Goal: Information Seeking & Learning: Learn about a topic

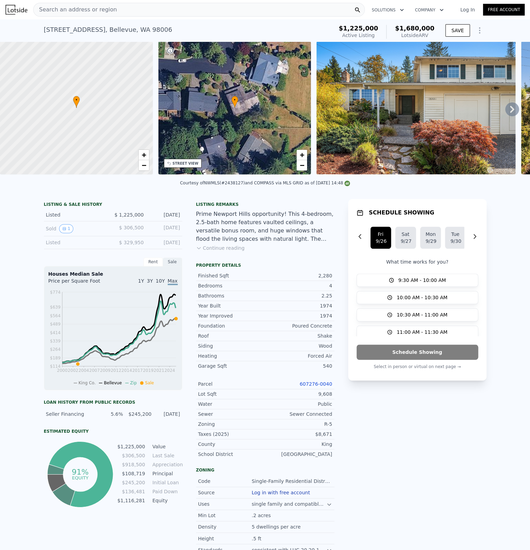
click at [517, 108] on icon at bounding box center [512, 109] width 14 height 14
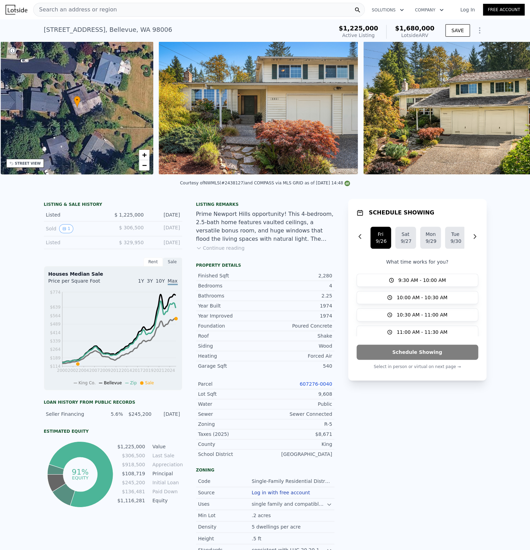
click at [517, 108] on img at bounding box center [462, 108] width 199 height 133
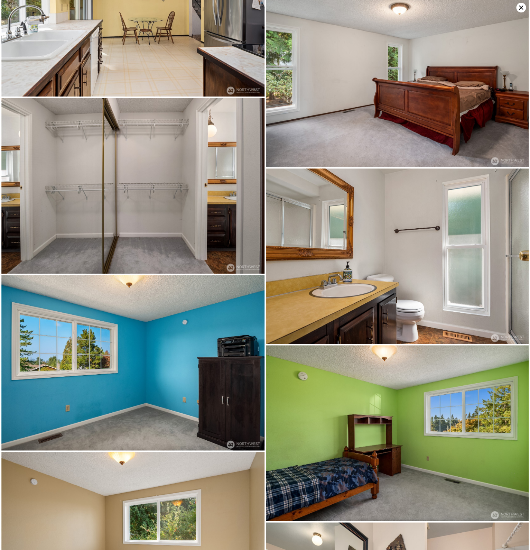
scroll to position [2808, 0]
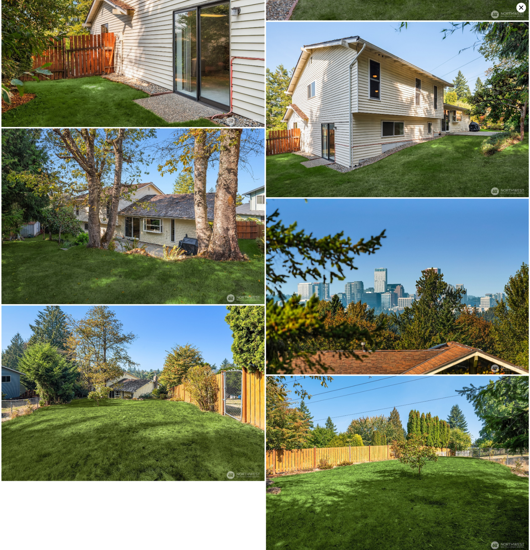
drag, startPoint x: 208, startPoint y: 142, endPoint x: 177, endPoint y: 425, distance: 284.5
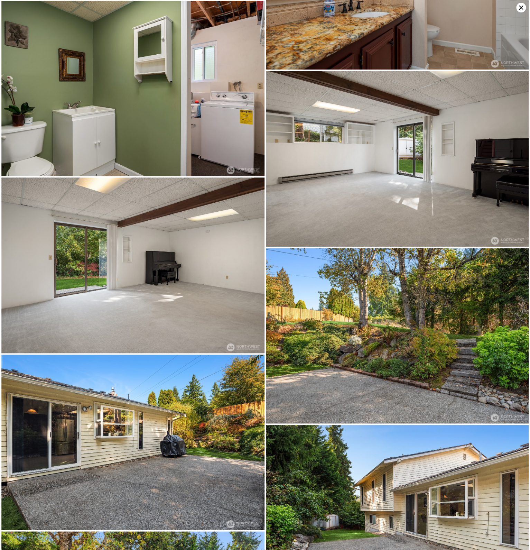
scroll to position [2051, 0]
click at [189, 197] on img at bounding box center [132, 265] width 263 height 175
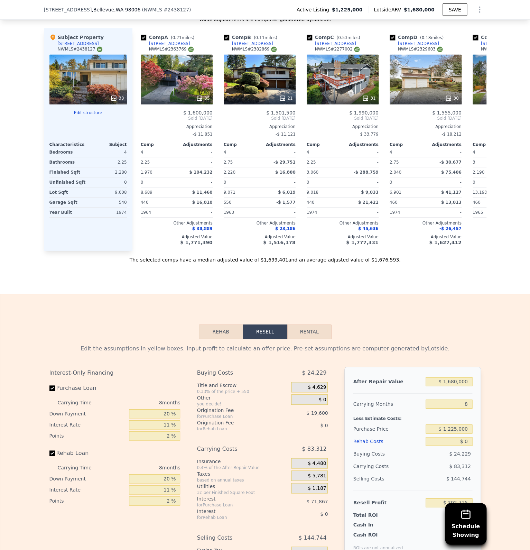
scroll to position [627, 0]
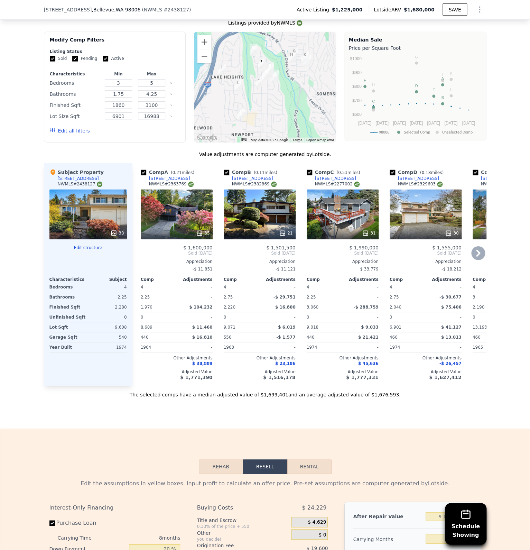
click at [206, 227] on div at bounding box center [177, 233] width 72 height 12
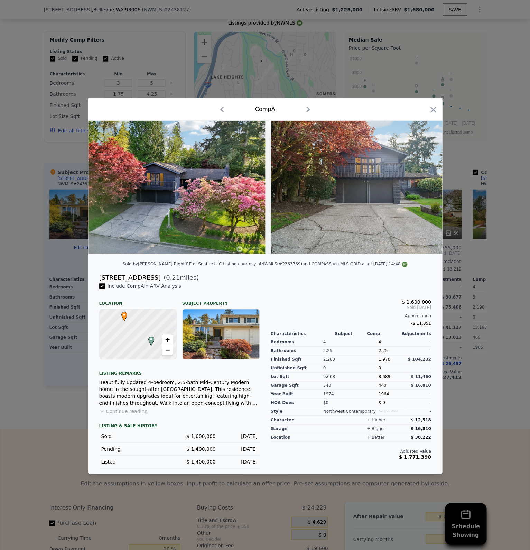
click at [305, 242] on img at bounding box center [370, 187] width 199 height 133
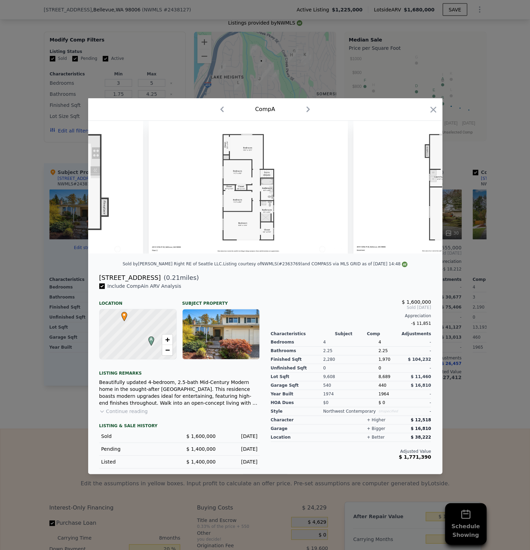
scroll to position [0, 6720]
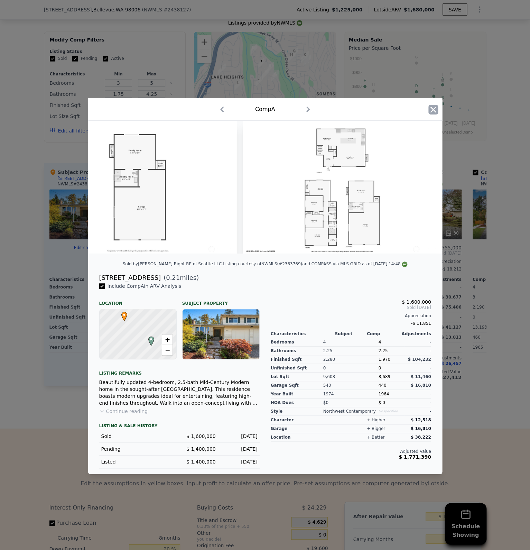
click at [436, 112] on icon "button" at bounding box center [434, 110] width 10 height 10
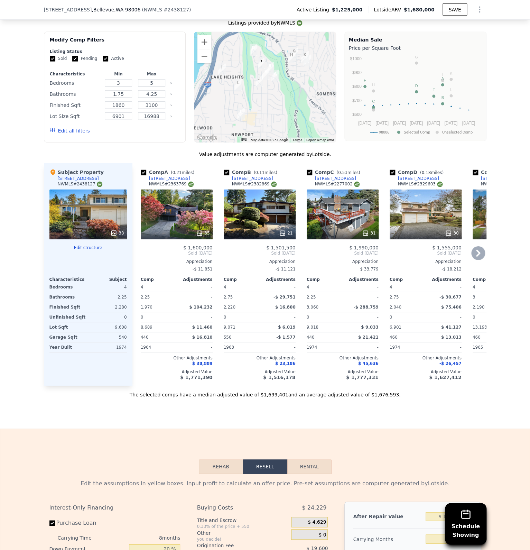
drag, startPoint x: 195, startPoint y: 174, endPoint x: 175, endPoint y: 176, distance: 19.5
click at [175, 176] on div "Comp A ( 0.21 miles) [STREET_ADDRESS] # 2363769" at bounding box center [177, 179] width 72 height 21
copy div "[STREET_ADDRESS]"
click at [479, 248] on icon at bounding box center [478, 253] width 14 height 14
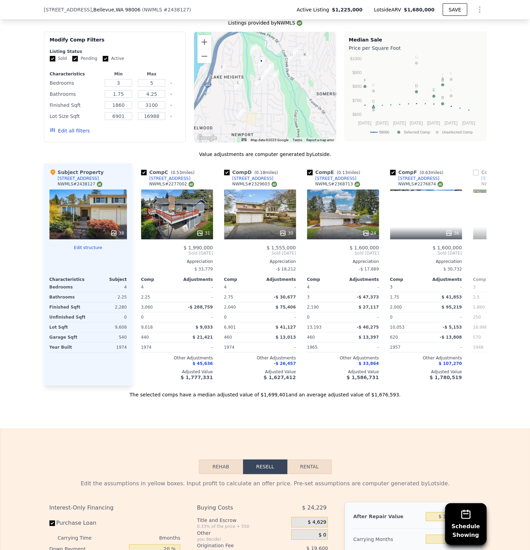
scroll to position [0, 166]
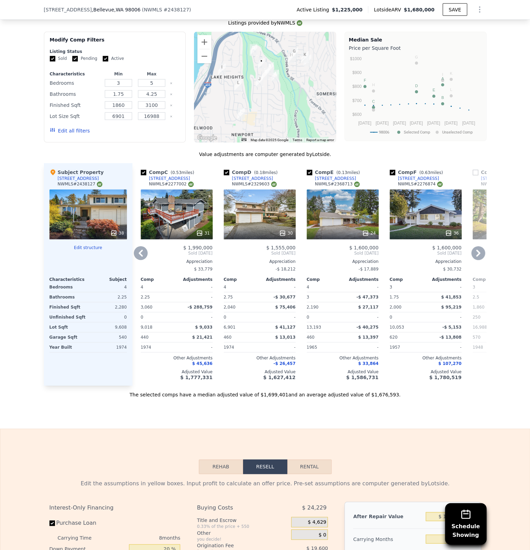
click at [479, 249] on icon at bounding box center [478, 253] width 14 height 14
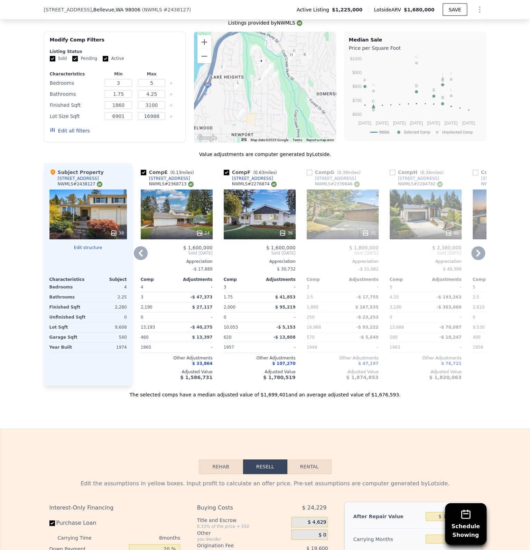
click at [479, 249] on icon at bounding box center [478, 253] width 14 height 14
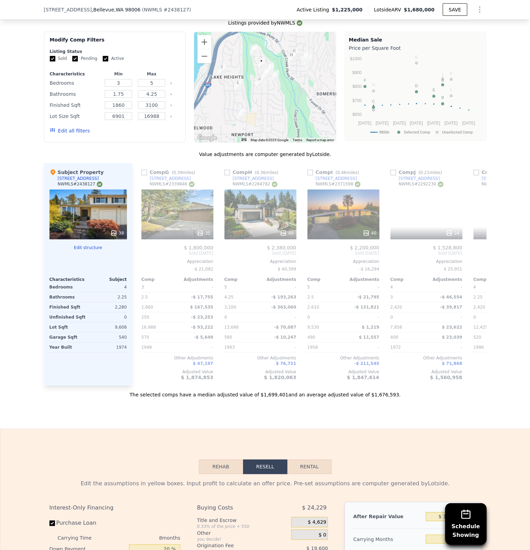
scroll to position [0, 498]
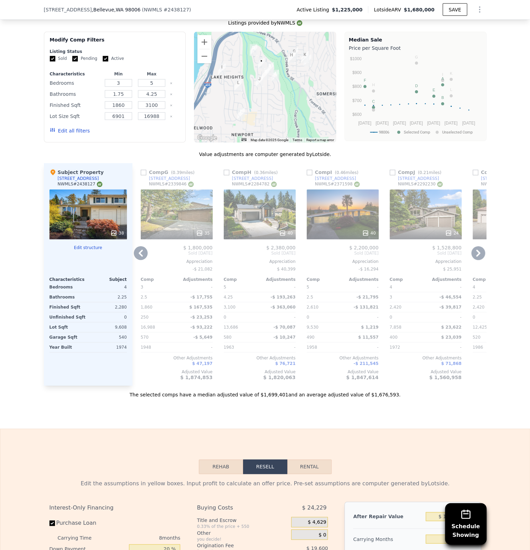
click at [476, 253] on icon at bounding box center [478, 253] width 14 height 14
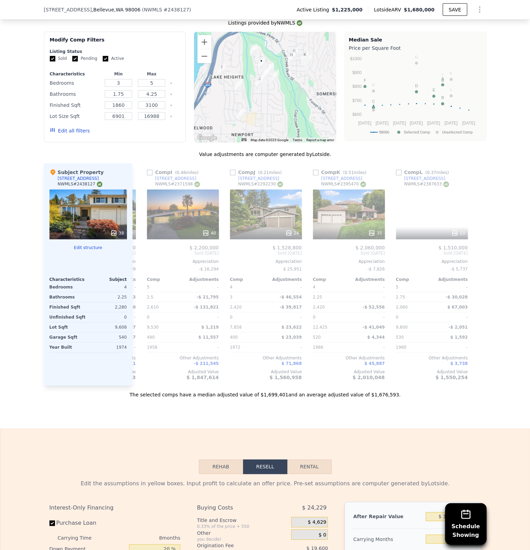
scroll to position [0, 658]
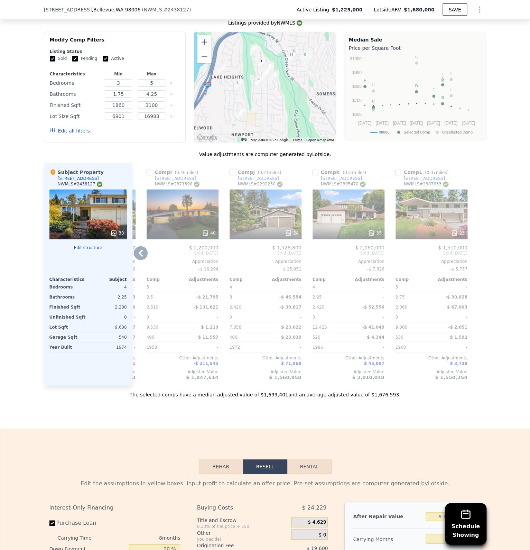
click at [201, 230] on div "40" at bounding box center [183, 233] width 66 height 7
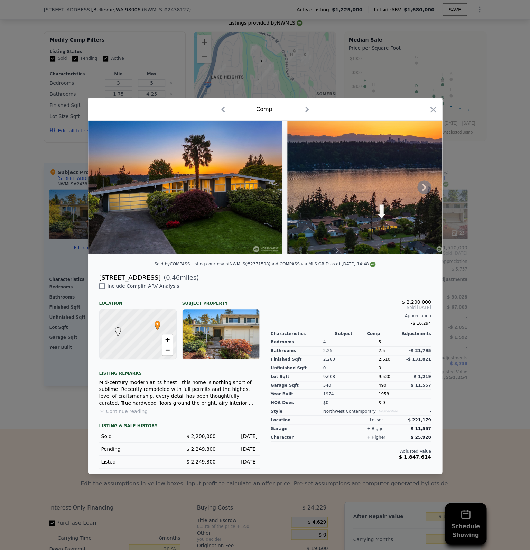
click at [423, 188] on icon at bounding box center [424, 187] width 14 height 14
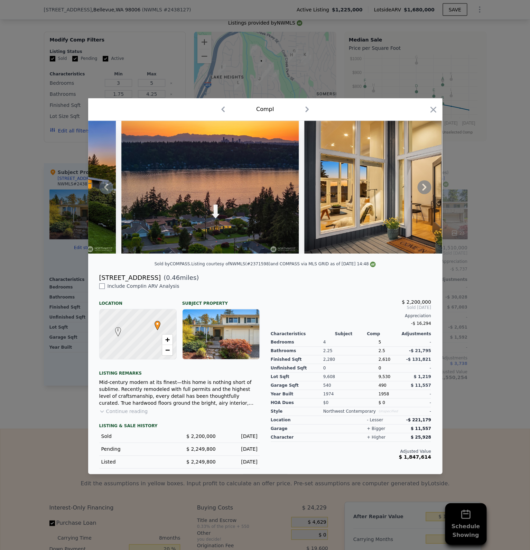
click at [421, 188] on icon at bounding box center [424, 187] width 14 height 14
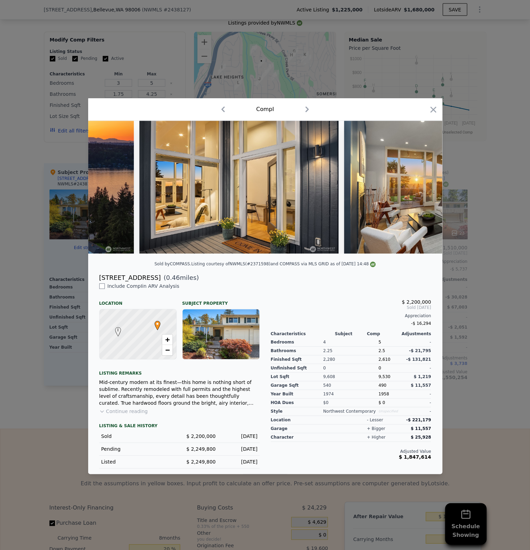
scroll to position [0, 332]
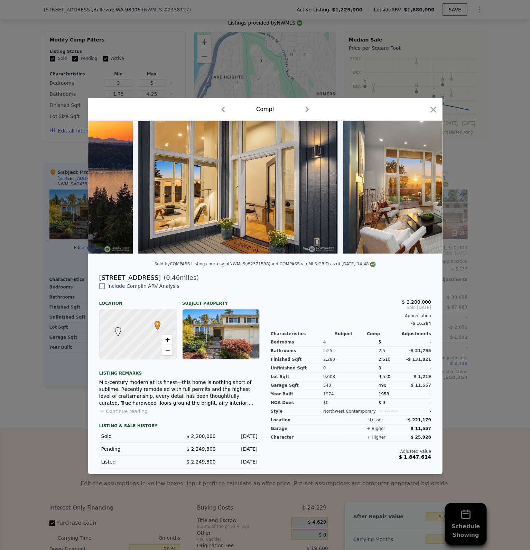
click at [423, 188] on img at bounding box center [442, 187] width 199 height 133
click at [423, 188] on icon at bounding box center [424, 187] width 14 height 14
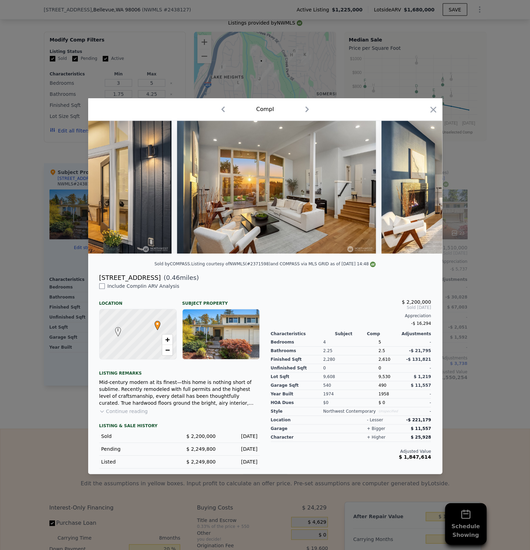
click at [423, 188] on img at bounding box center [480, 187] width 199 height 133
click at [423, 188] on icon at bounding box center [424, 187] width 14 height 14
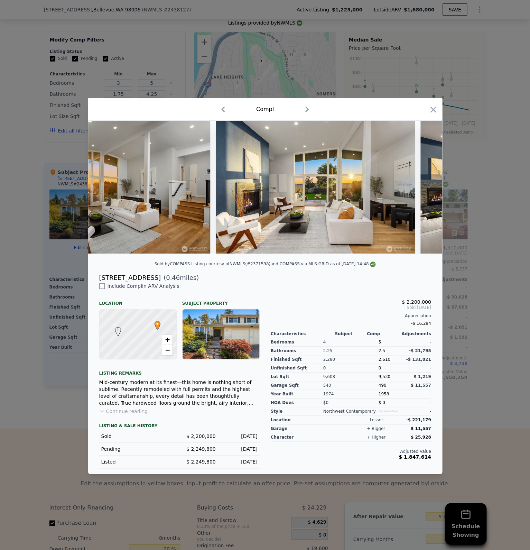
scroll to position [0, 664]
click at [425, 183] on icon at bounding box center [424, 187] width 14 height 14
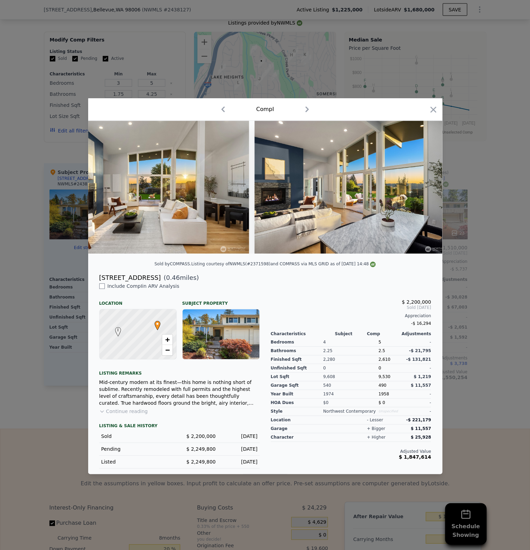
scroll to position [0, 830]
click at [477, 188] on div at bounding box center [265, 275] width 530 height 550
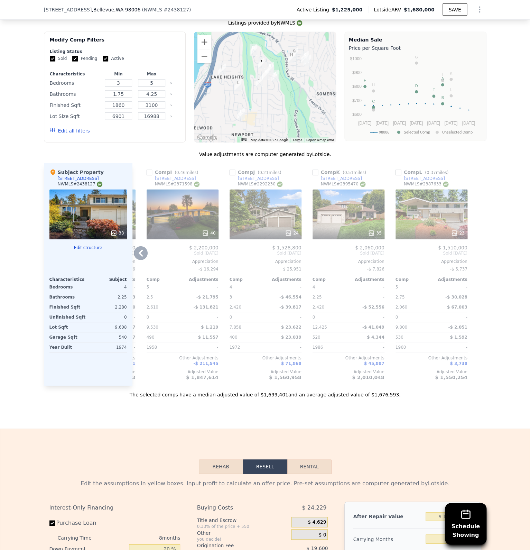
click at [371, 231] on icon at bounding box center [371, 233] width 7 height 7
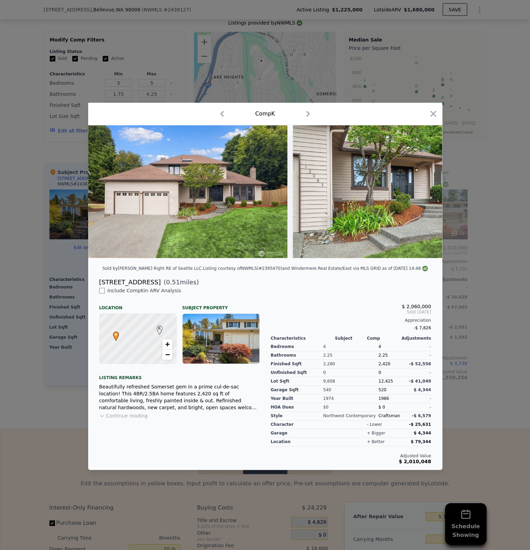
click at [429, 205] on img at bounding box center [392, 191] width 199 height 133
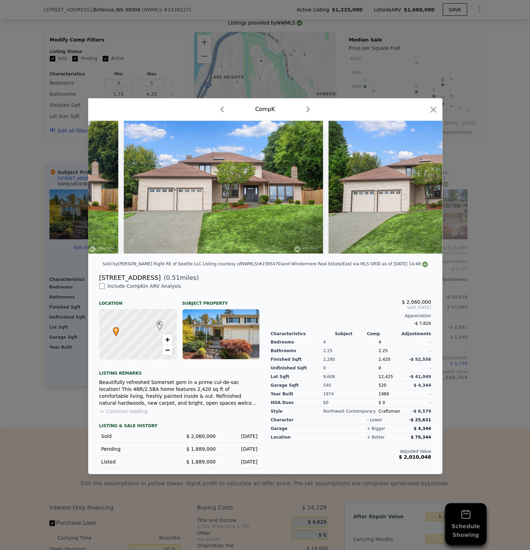
scroll to position [0, 6669]
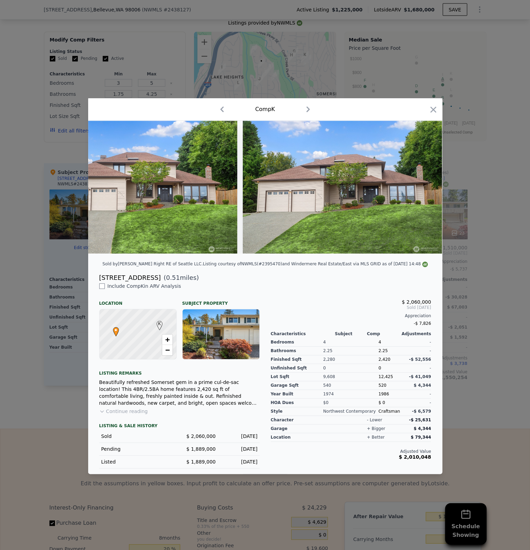
click at [466, 280] on div at bounding box center [265, 275] width 530 height 550
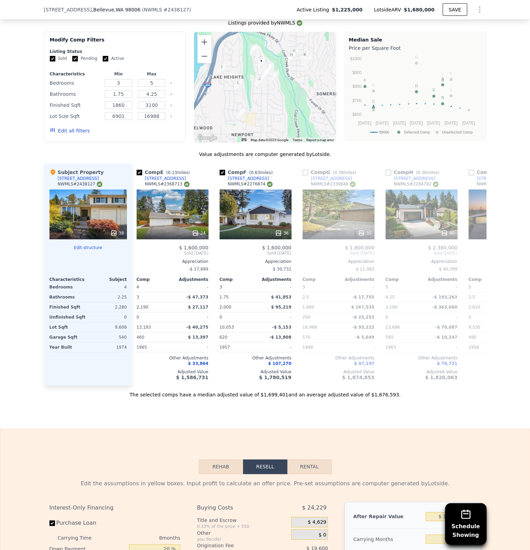
scroll to position [0, 278]
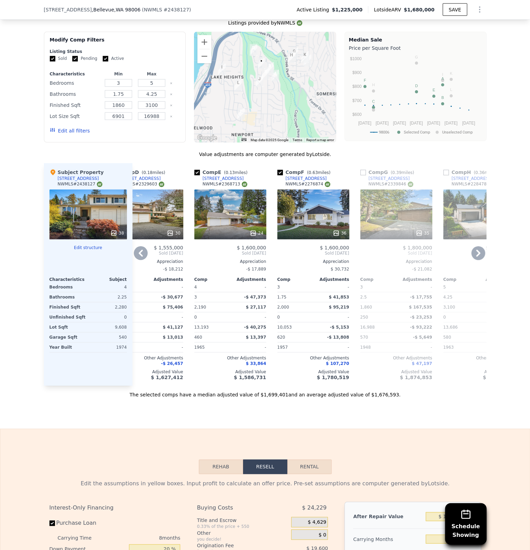
click at [340, 230] on div "36" at bounding box center [339, 233] width 13 height 7
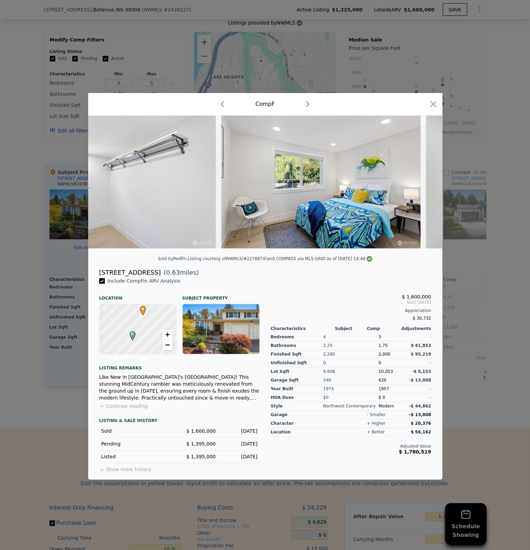
scroll to position [0, 6055]
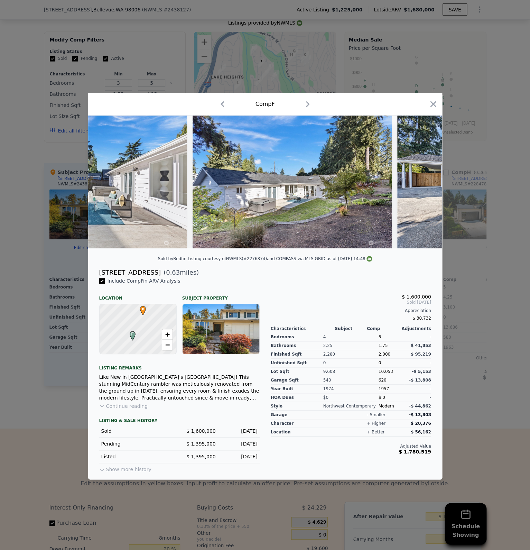
click at [490, 329] on div at bounding box center [265, 275] width 530 height 550
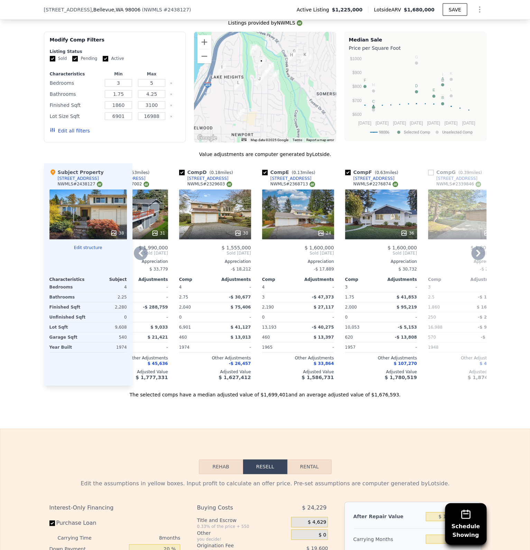
scroll to position [0, 115]
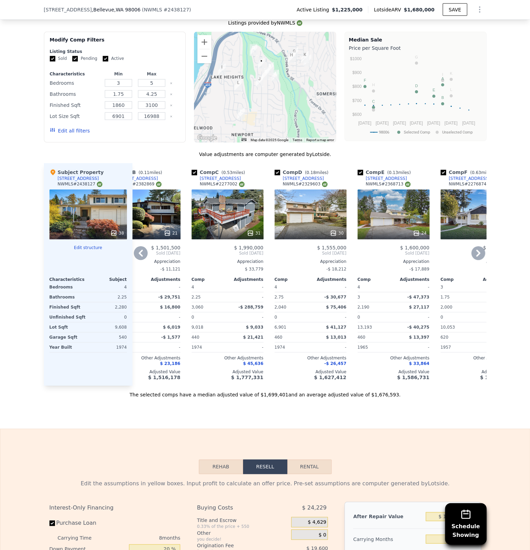
click at [334, 231] on icon at bounding box center [333, 233] width 4 height 4
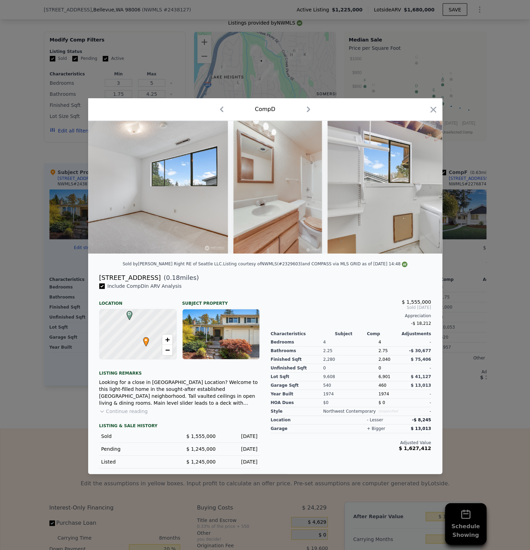
scroll to position [0, 4785]
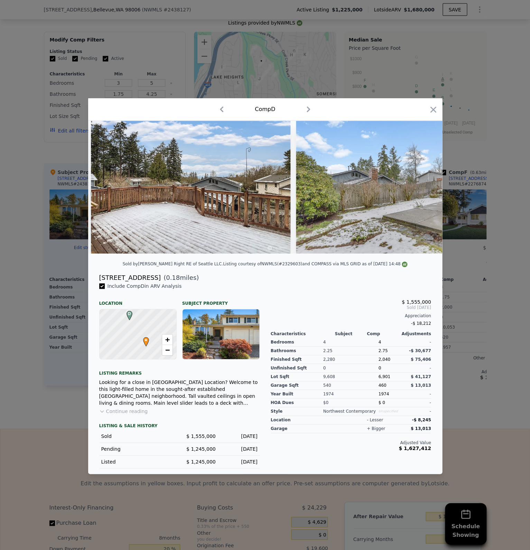
click at [470, 309] on div at bounding box center [265, 275] width 530 height 550
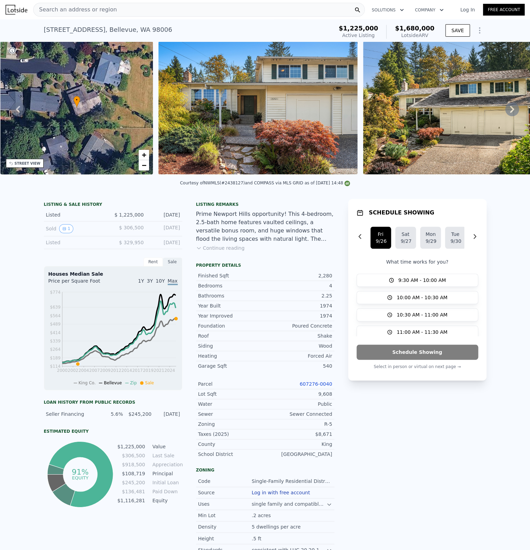
click at [227, 138] on img at bounding box center [257, 108] width 199 height 133
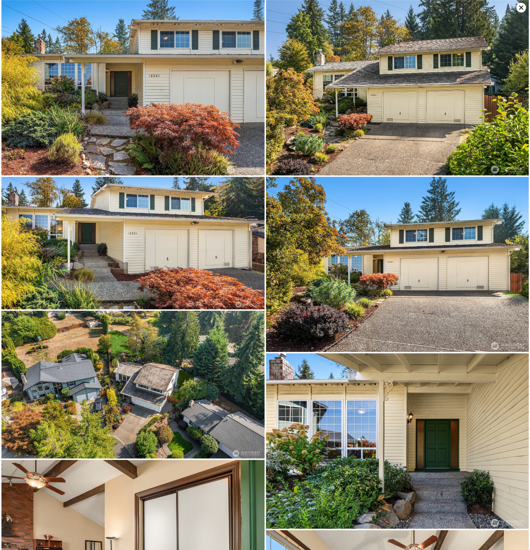
drag, startPoint x: 267, startPoint y: 393, endPoint x: 289, endPoint y: 134, distance: 259.9
click at [515, 12] on img at bounding box center [397, 87] width 263 height 175
click at [520, 10] on icon at bounding box center [521, 8] width 10 height 10
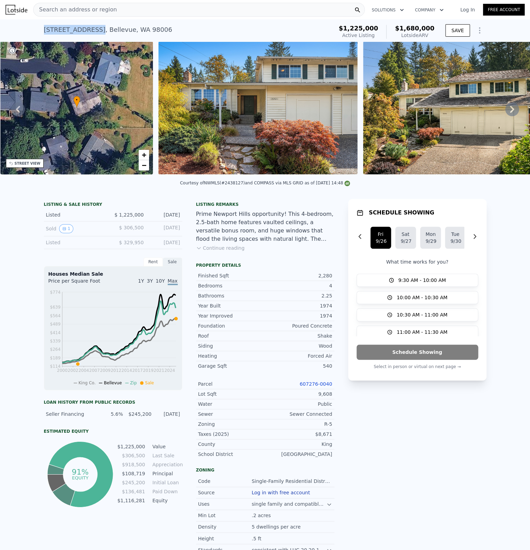
drag, startPoint x: 90, startPoint y: 30, endPoint x: 41, endPoint y: 31, distance: 48.4
click at [44, 31] on div "[STREET_ADDRESS]" at bounding box center [108, 30] width 128 height 10
copy div "[STREET_ADDRESS]"
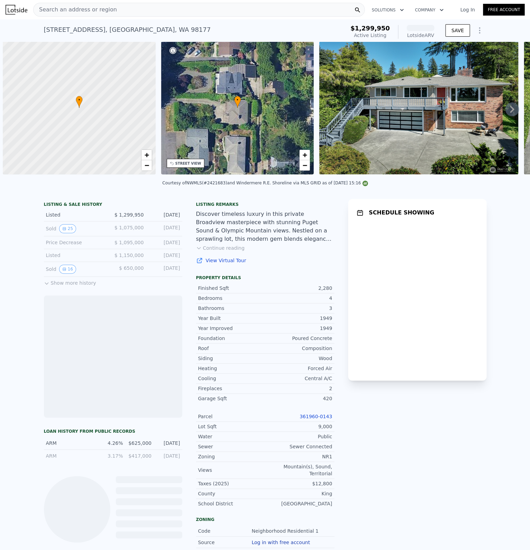
scroll to position [0, 3]
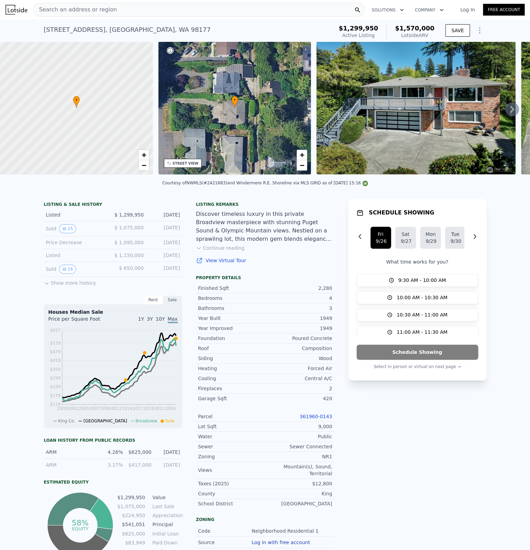
click at [162, 8] on div "Search an address or region" at bounding box center [199, 10] width 332 height 14
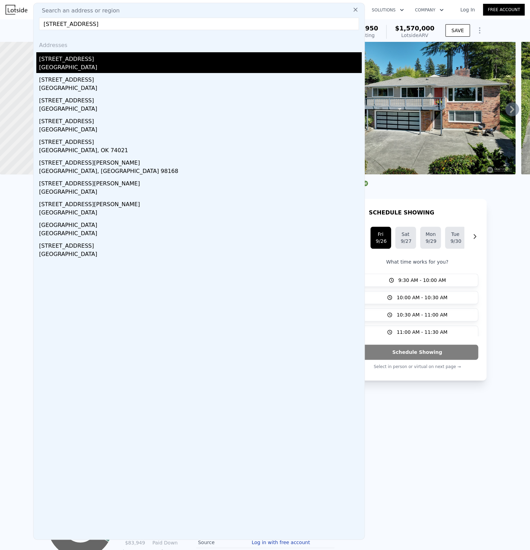
type input "12225 palatine ave"
click at [137, 66] on div "Seattle, WA 98133" at bounding box center [200, 68] width 323 height 10
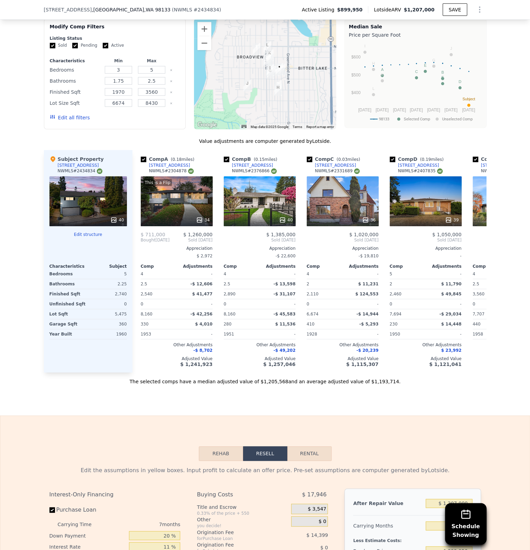
scroll to position [762, 0]
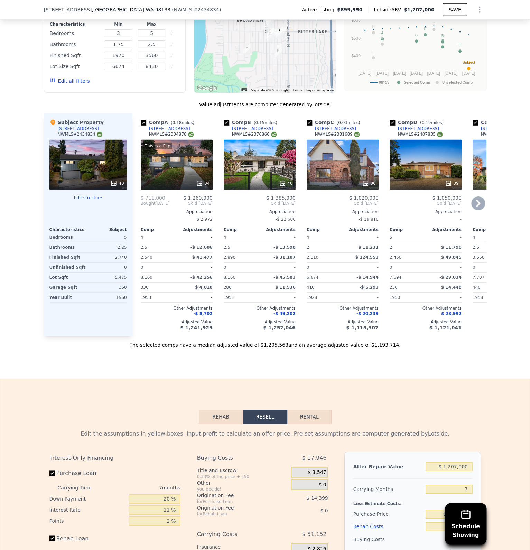
click at [204, 180] on div "34" at bounding box center [202, 183] width 13 height 7
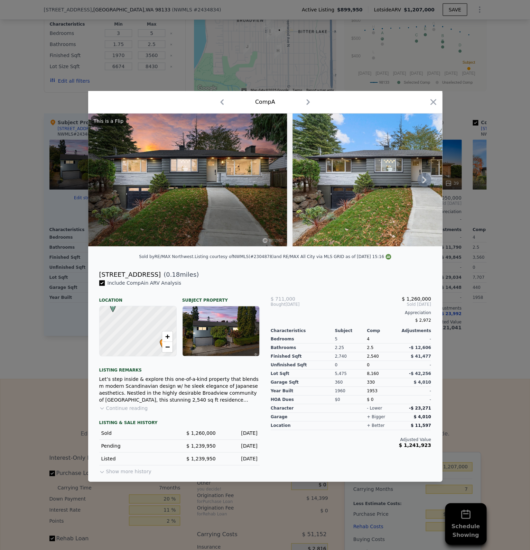
click at [427, 180] on icon at bounding box center [424, 180] width 14 height 14
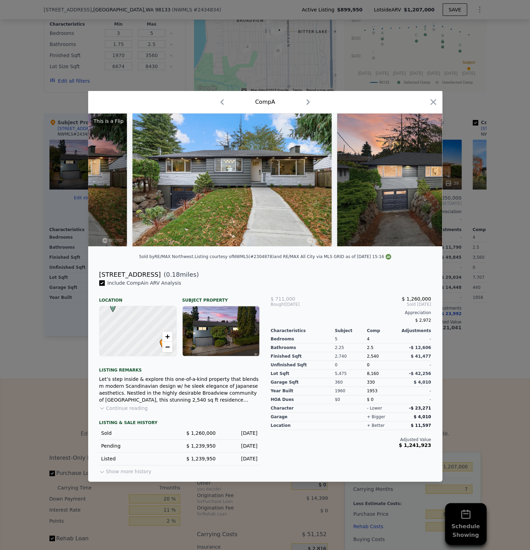
click at [427, 179] on img at bounding box center [455, 179] width 236 height 133
click at [427, 179] on icon at bounding box center [424, 180] width 14 height 14
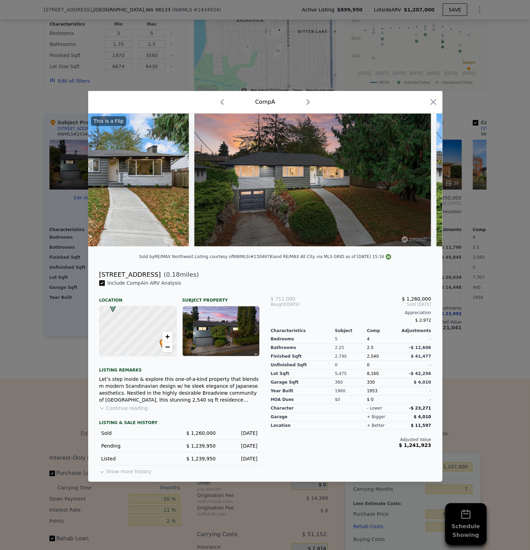
scroll to position [0, 323]
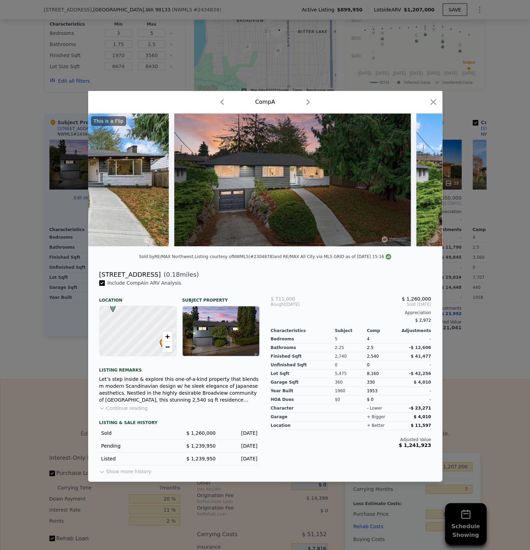
click at [426, 177] on img at bounding box center [534, 179] width 236 height 133
click at [425, 178] on icon at bounding box center [424, 180] width 14 height 14
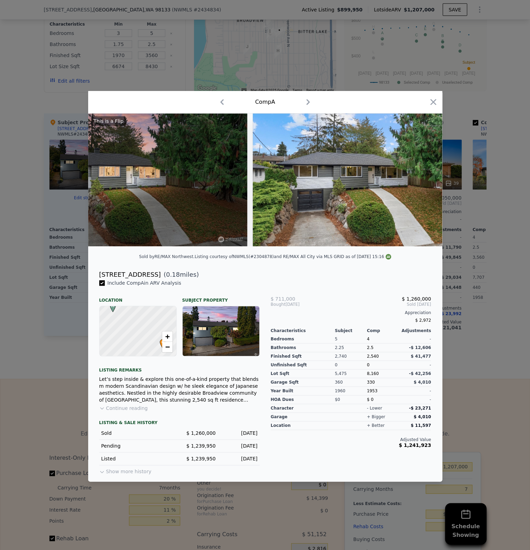
click at [424, 178] on img at bounding box center [371, 179] width 236 height 133
click at [424, 178] on icon at bounding box center [424, 179] width 4 height 7
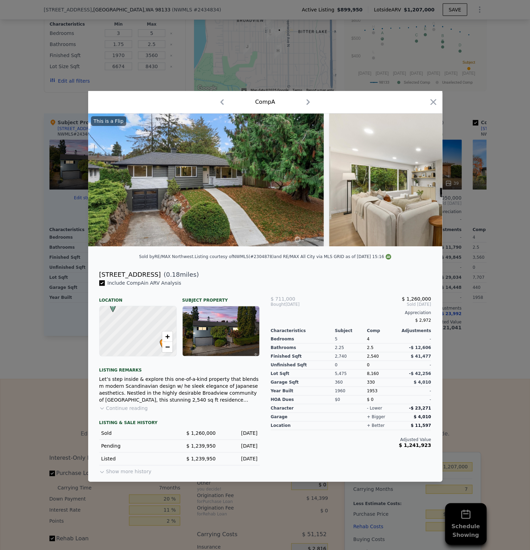
scroll to position [0, 652]
click at [424, 178] on img at bounding box center [428, 179] width 199 height 133
click at [424, 178] on icon at bounding box center [424, 179] width 4 height 7
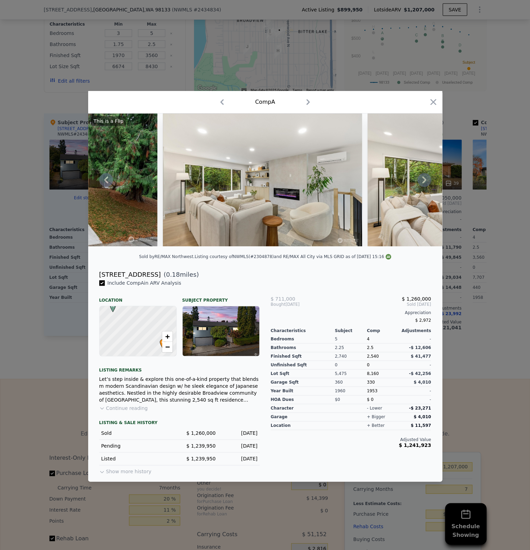
click at [424, 178] on icon at bounding box center [424, 179] width 4 height 7
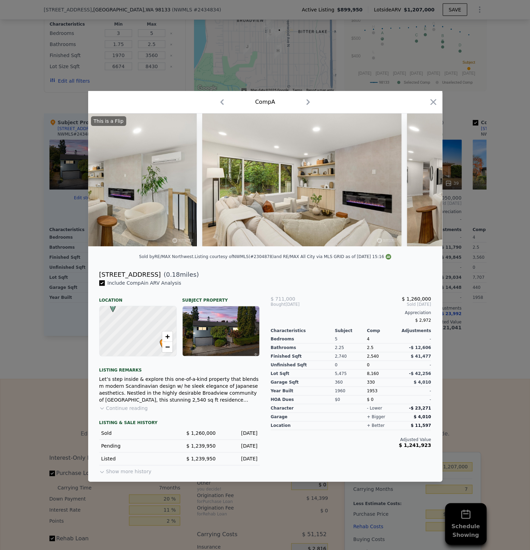
scroll to position [0, 984]
click at [424, 178] on img at bounding box center [506, 179] width 199 height 133
click at [428, 102] on div "Comp A" at bounding box center [265, 101] width 343 height 11
click at [433, 101] on icon "button" at bounding box center [434, 102] width 10 height 10
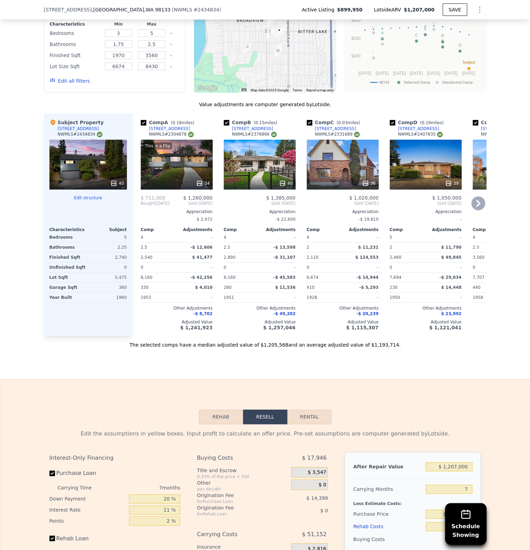
click at [283, 177] on div at bounding box center [260, 183] width 72 height 12
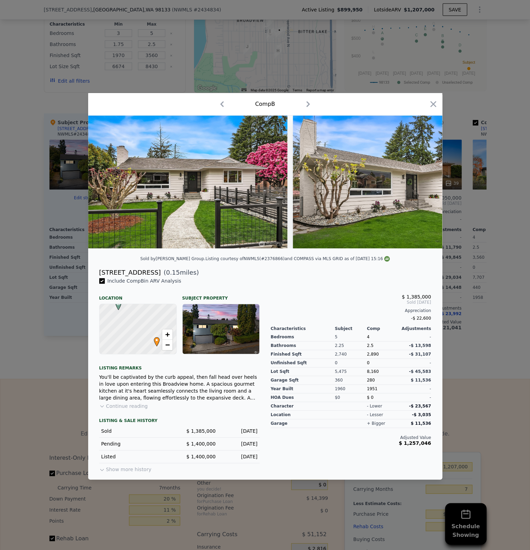
click at [480, 223] on div at bounding box center [265, 275] width 530 height 550
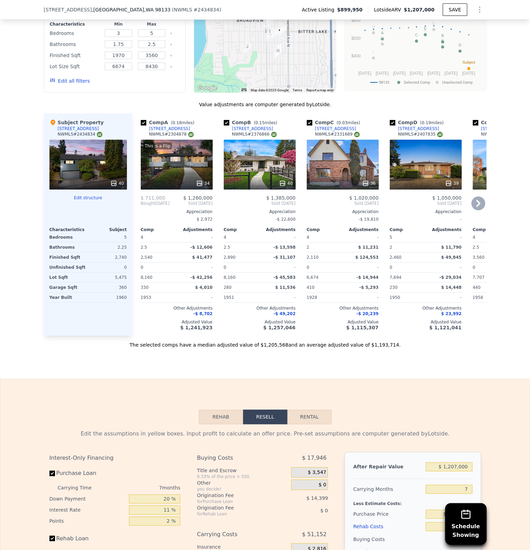
click at [484, 196] on icon at bounding box center [478, 203] width 14 height 14
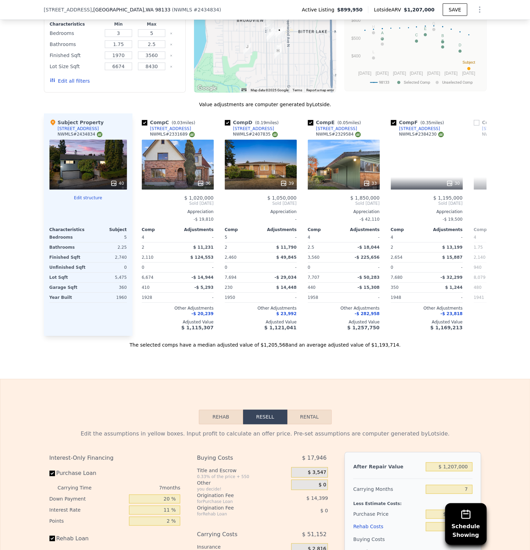
scroll to position [0, 166]
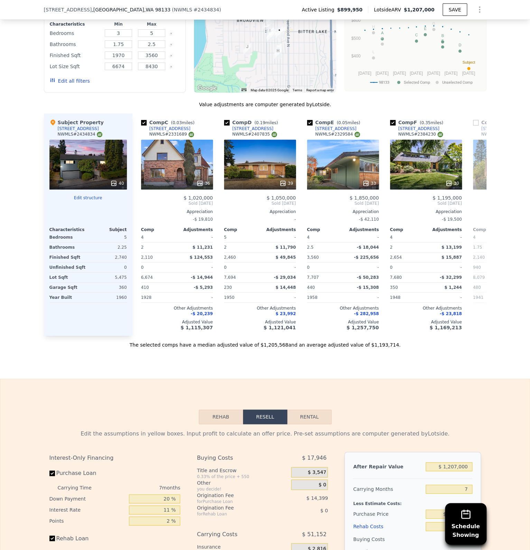
click at [480, 201] on span "Sold May 2025" at bounding box center [509, 204] width 72 height 6
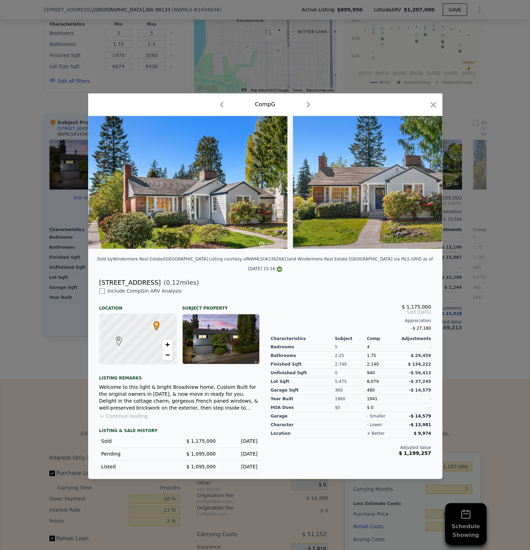
drag, startPoint x: 488, startPoint y: 254, endPoint x: 423, endPoint y: 295, distance: 77.4
click at [429, 110] on icon "button" at bounding box center [434, 105] width 10 height 10
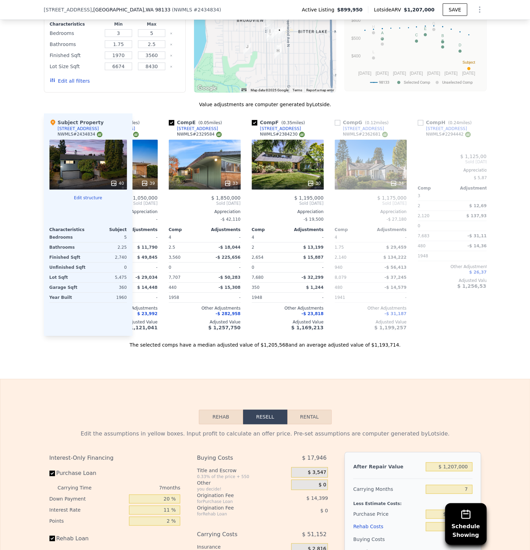
drag, startPoint x: 337, startPoint y: 295, endPoint x: 379, endPoint y: -11, distance: 309.0
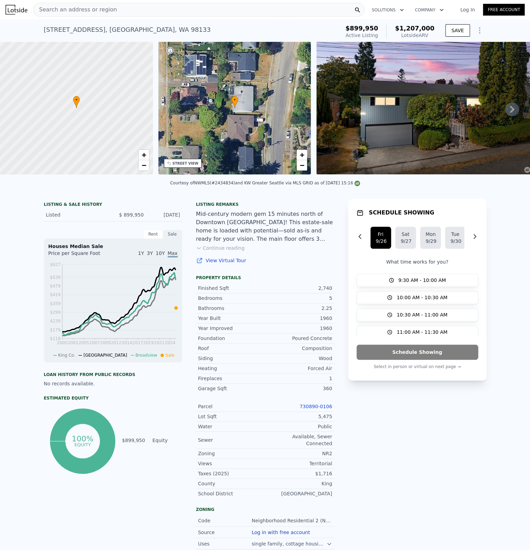
drag, startPoint x: 70, startPoint y: 269, endPoint x: 110, endPoint y: 0, distance: 271.7
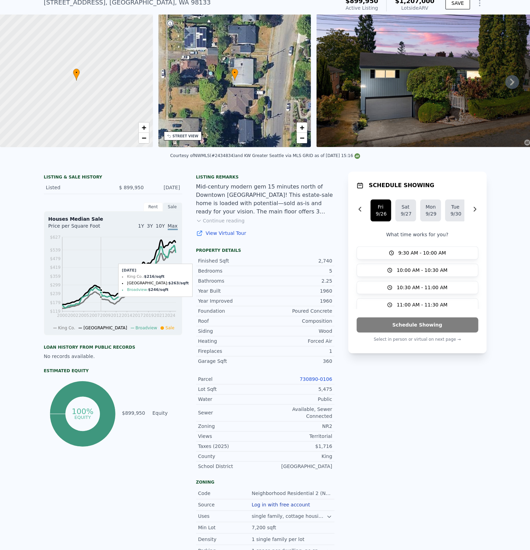
scroll to position [2, 0]
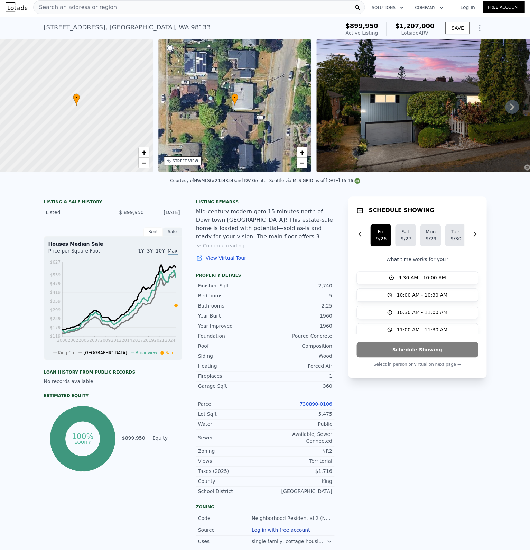
click at [391, 103] on img at bounding box center [434, 105] width 237 height 133
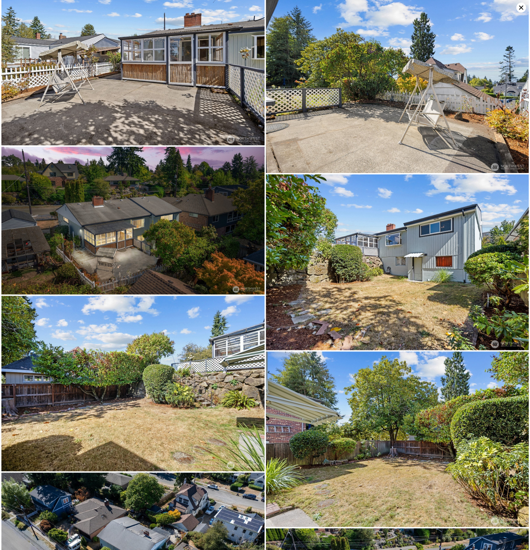
drag, startPoint x: 169, startPoint y: 118, endPoint x: 202, endPoint y: 464, distance: 347.7
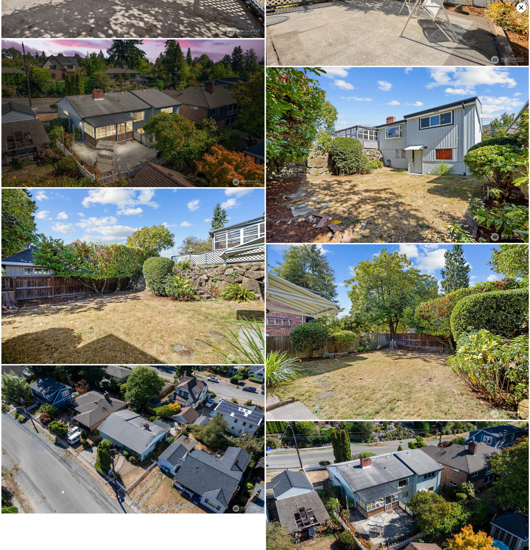
scroll to position [2955, 0]
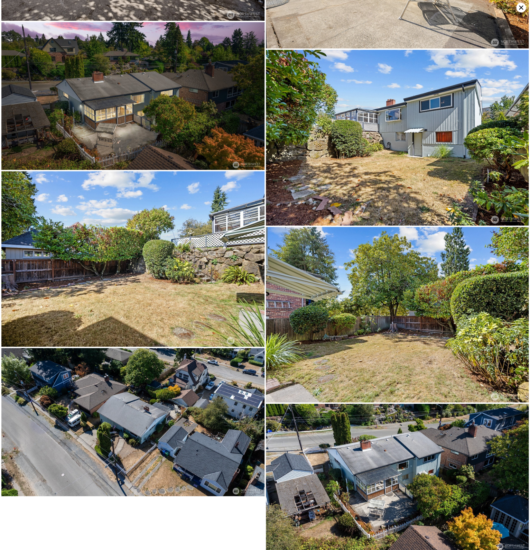
drag, startPoint x: 236, startPoint y: 217, endPoint x: 210, endPoint y: 256, distance: 46.9
drag, startPoint x: 157, startPoint y: 129, endPoint x: 156, endPoint y: 255, distance: 126.2
drag, startPoint x: 158, startPoint y: 181, endPoint x: 112, endPoint y: 430, distance: 253.2
